Goal: Information Seeking & Learning: Understand process/instructions

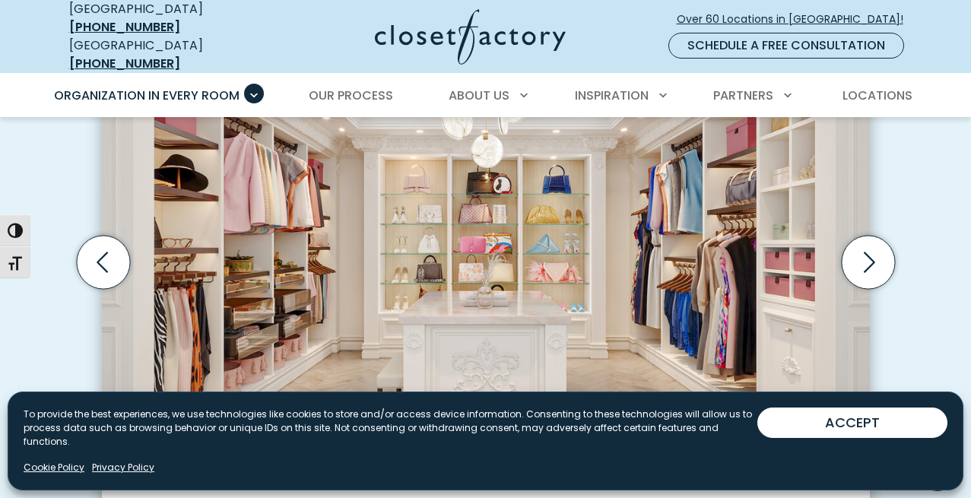
scroll to position [525, 0]
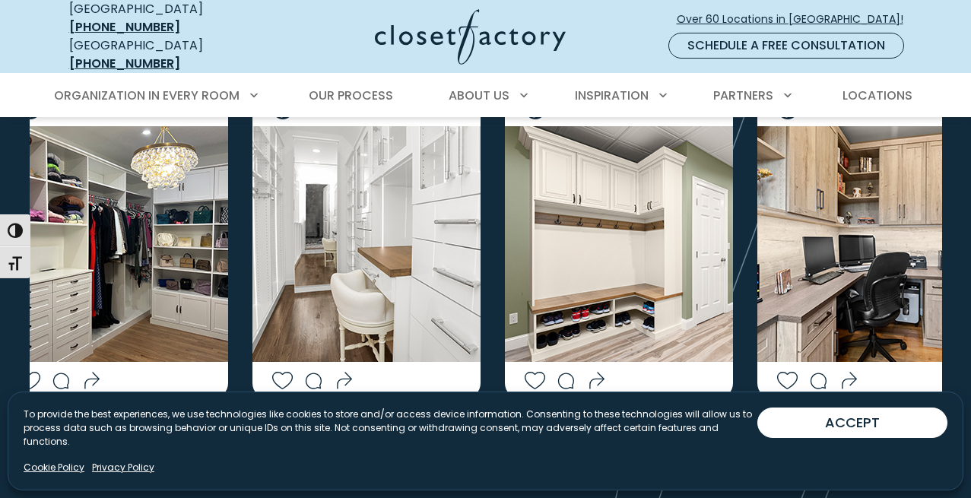
scroll to position [3328, 0]
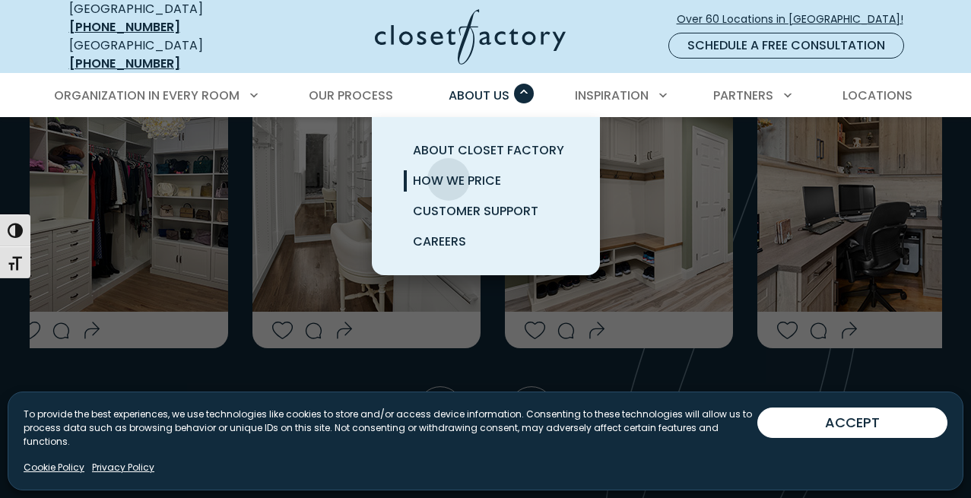
click at [448, 172] on span "How We Price" at bounding box center [457, 180] width 88 height 17
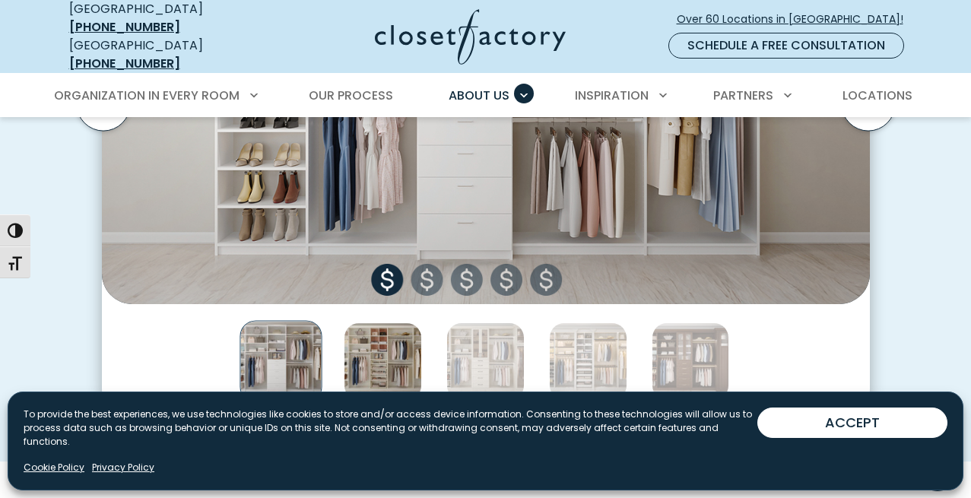
scroll to position [656, 0]
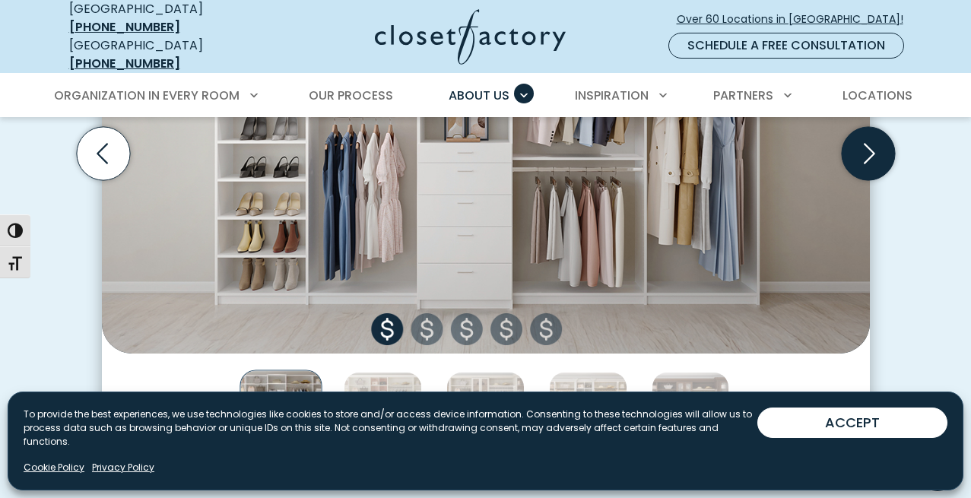
click at [874, 159] on icon "Next slide" at bounding box center [867, 153] width 53 height 53
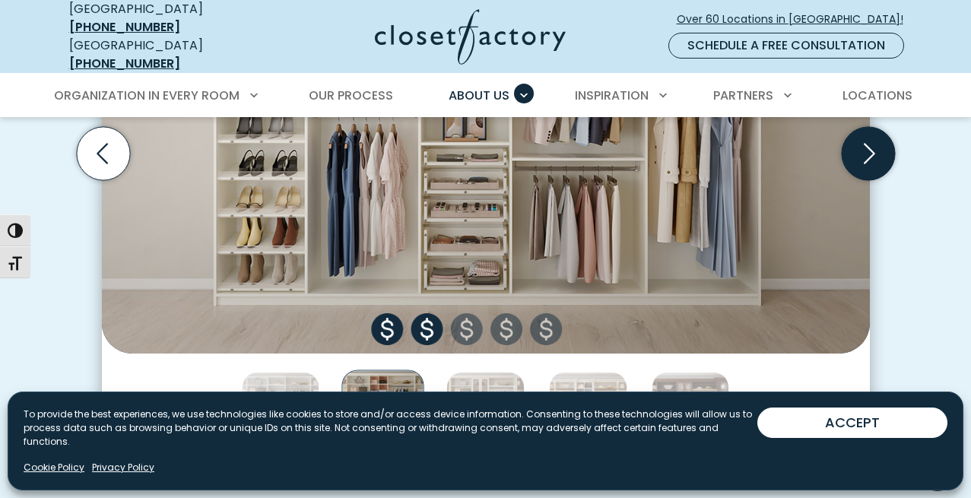
click at [876, 158] on icon "Next slide" at bounding box center [867, 153] width 53 height 53
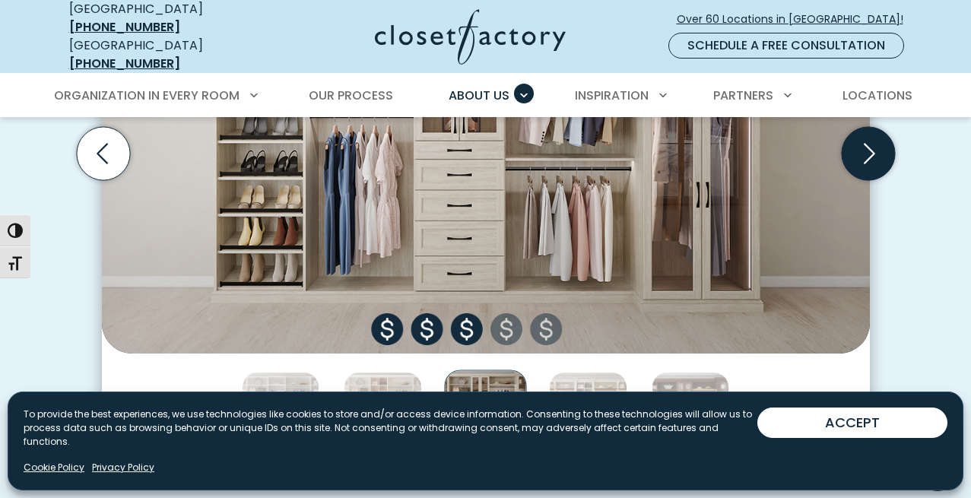
click at [876, 158] on icon "Next slide" at bounding box center [867, 153] width 53 height 53
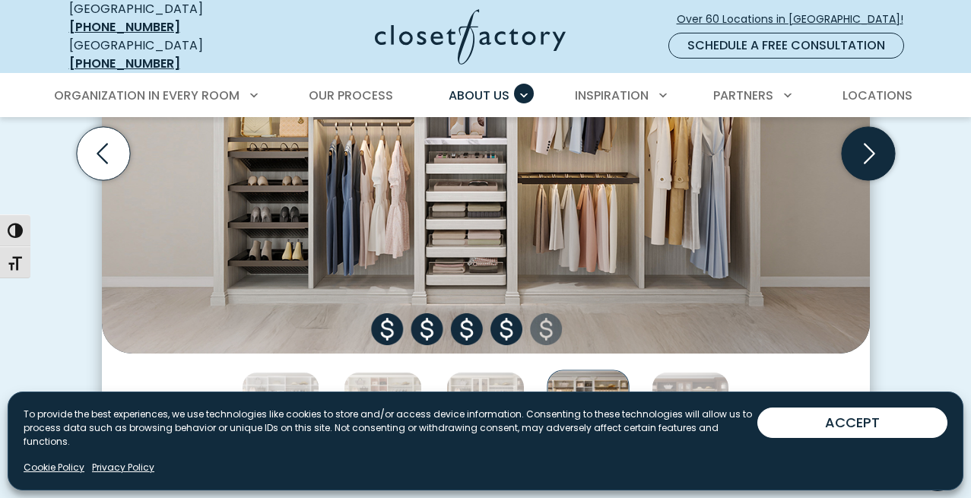
click at [876, 158] on icon "Next slide" at bounding box center [867, 153] width 53 height 53
